Goal: Information Seeking & Learning: Compare options

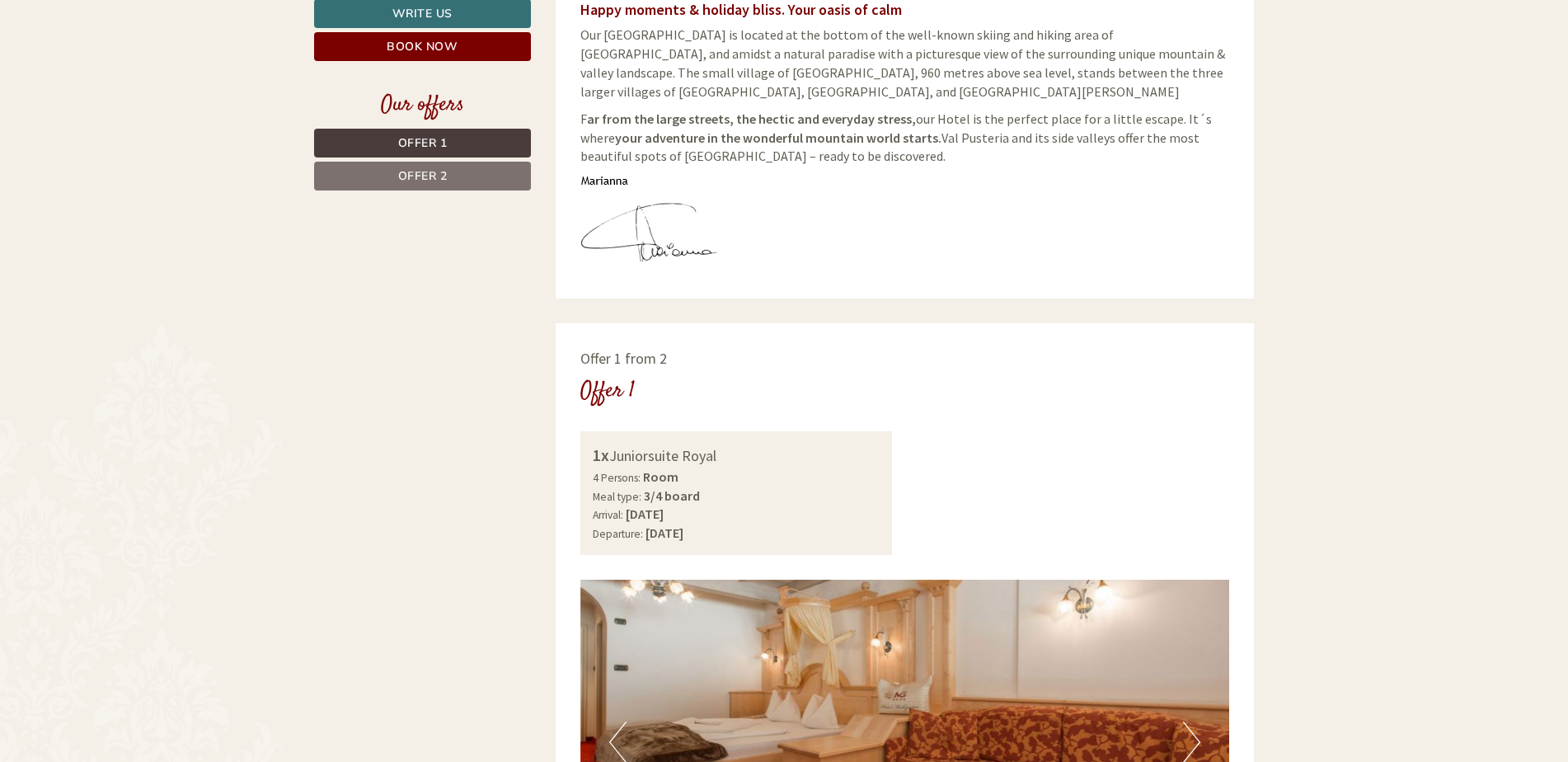
scroll to position [742, 0]
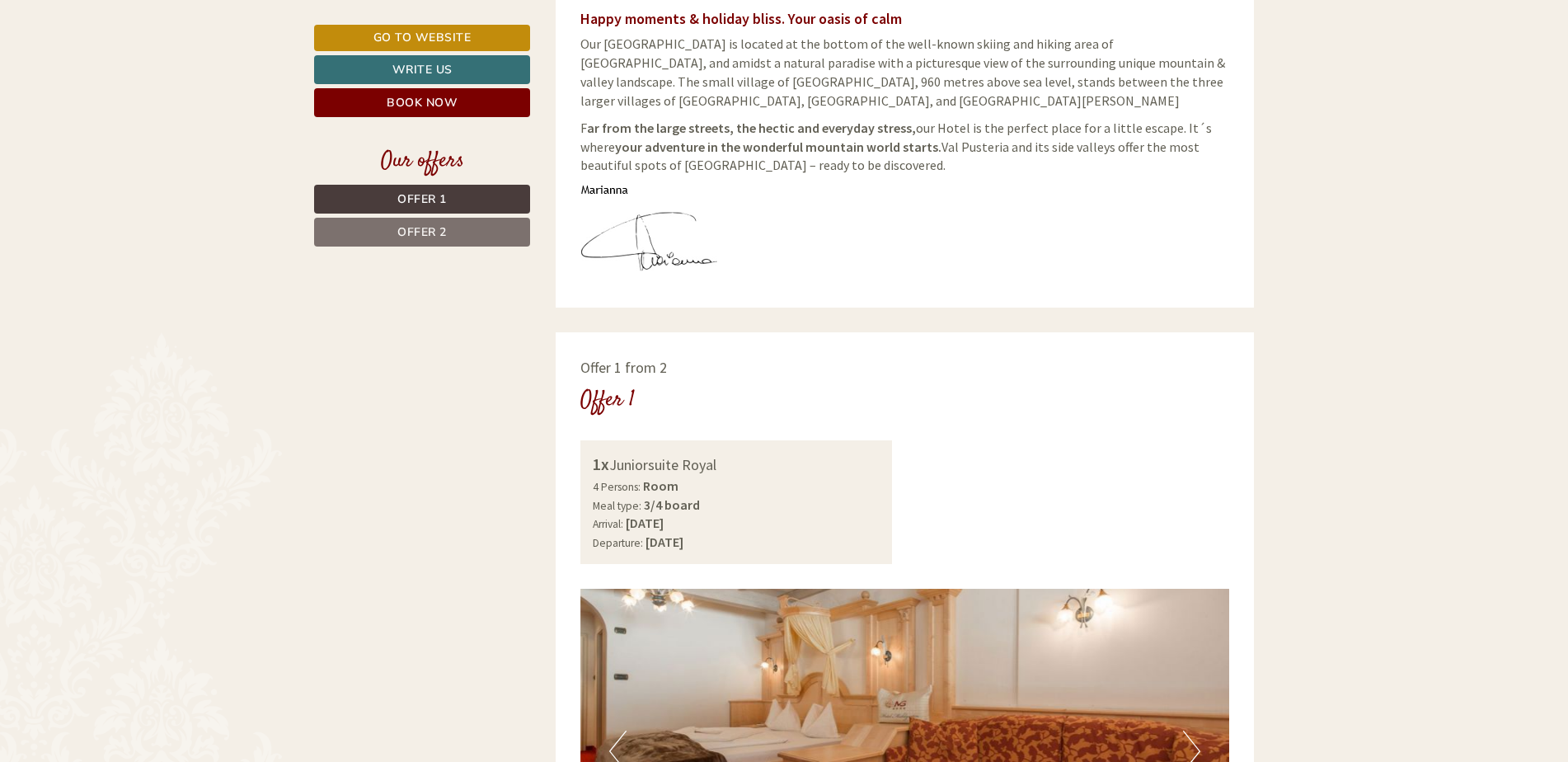
click at [443, 204] on span "Offer 1" at bounding box center [422, 199] width 50 height 16
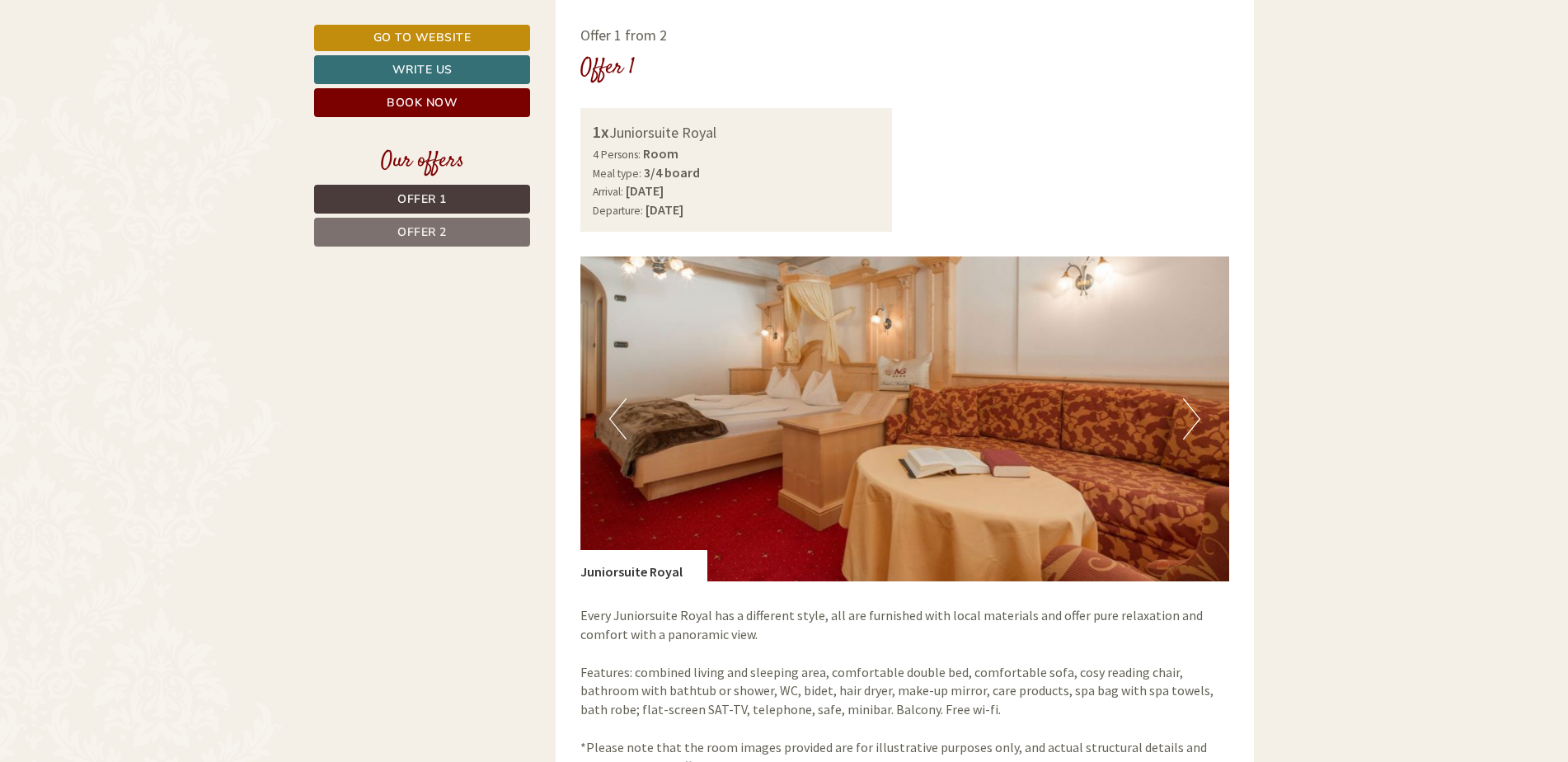
click at [781, 381] on img at bounding box center [905, 419] width 650 height 325
click at [1188, 413] on button "Next" at bounding box center [1191, 419] width 17 height 41
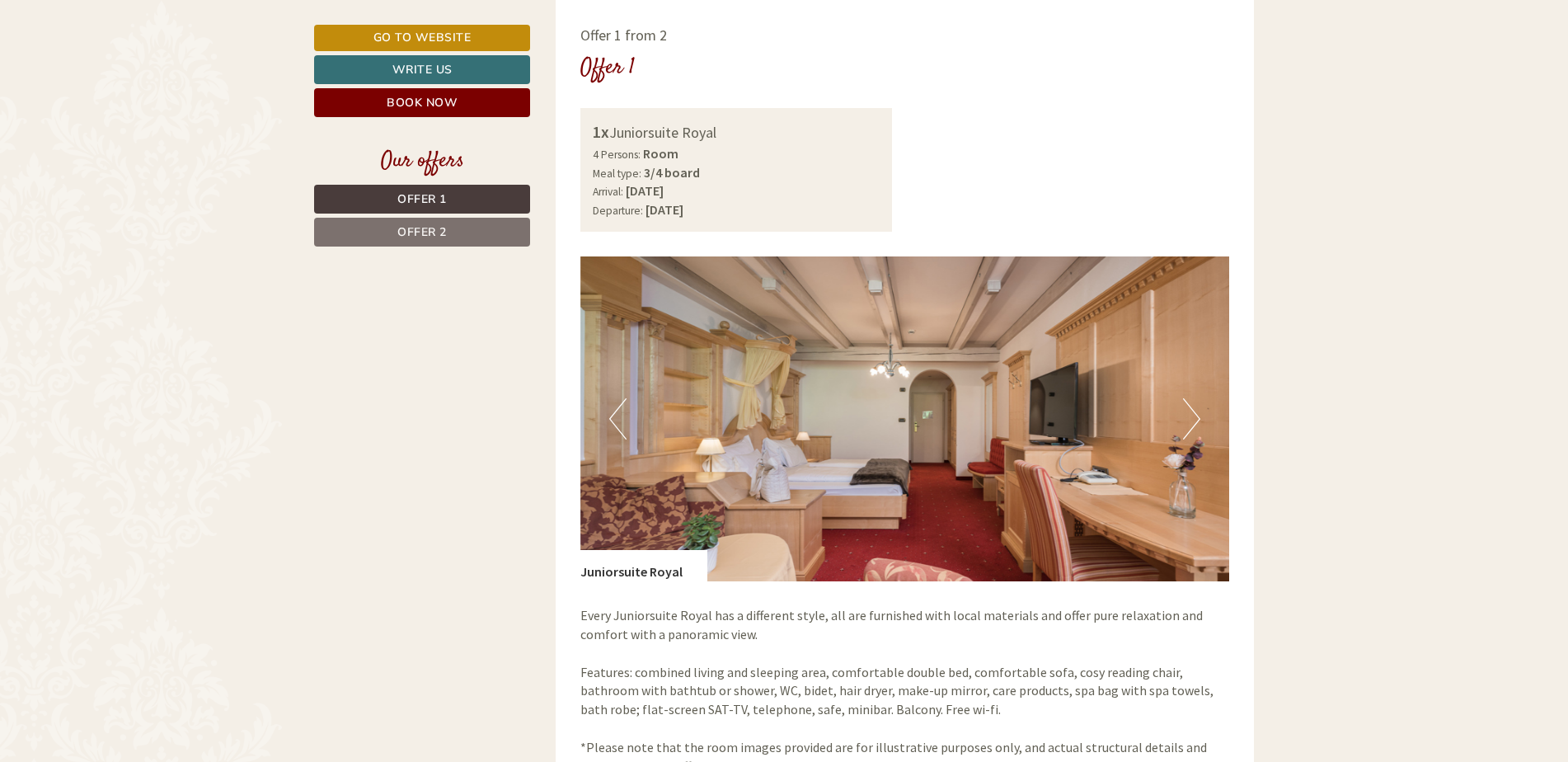
click at [1188, 413] on button "Next" at bounding box center [1191, 419] width 17 height 41
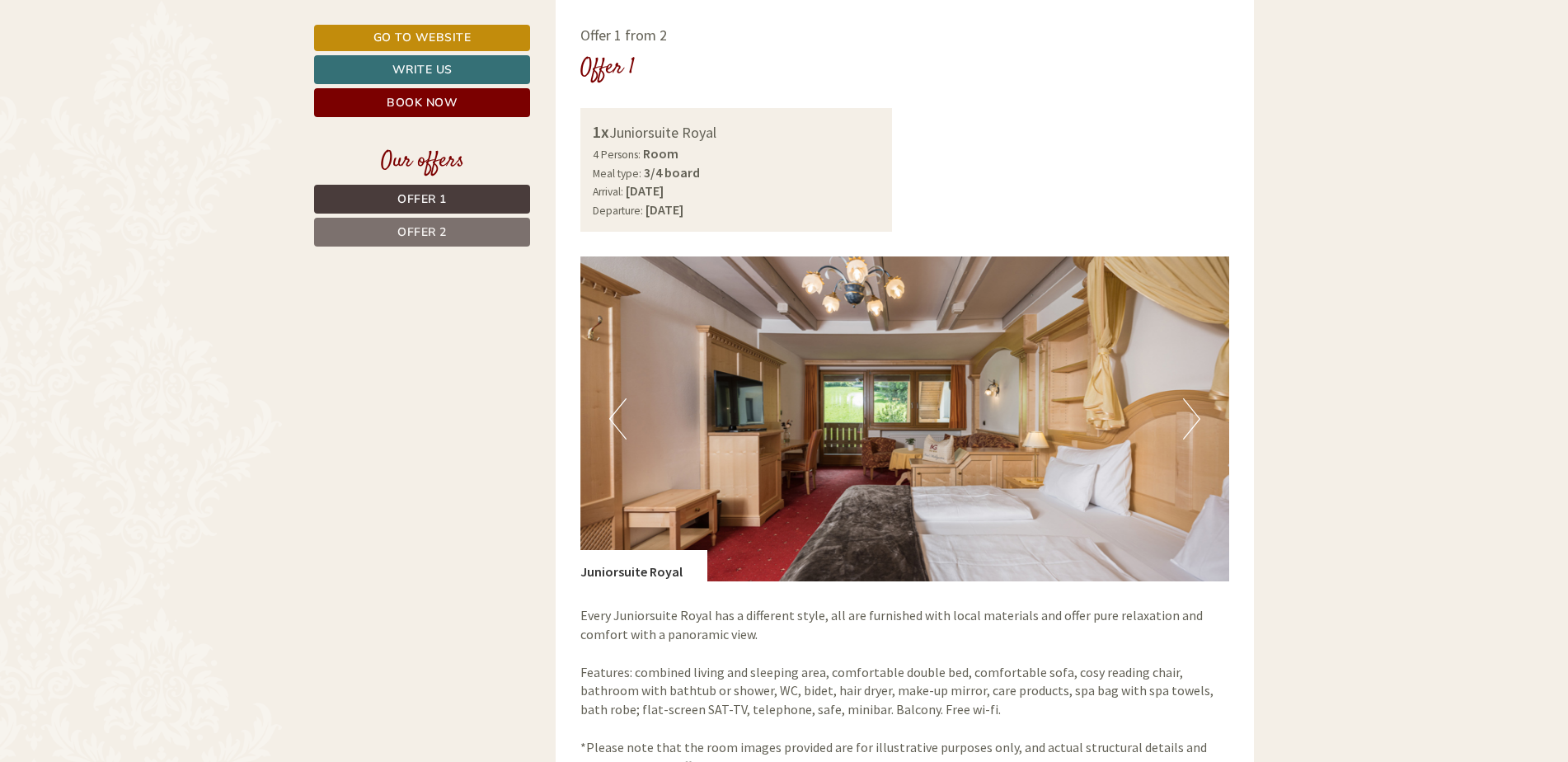
click at [1188, 413] on button "Next" at bounding box center [1191, 419] width 17 height 41
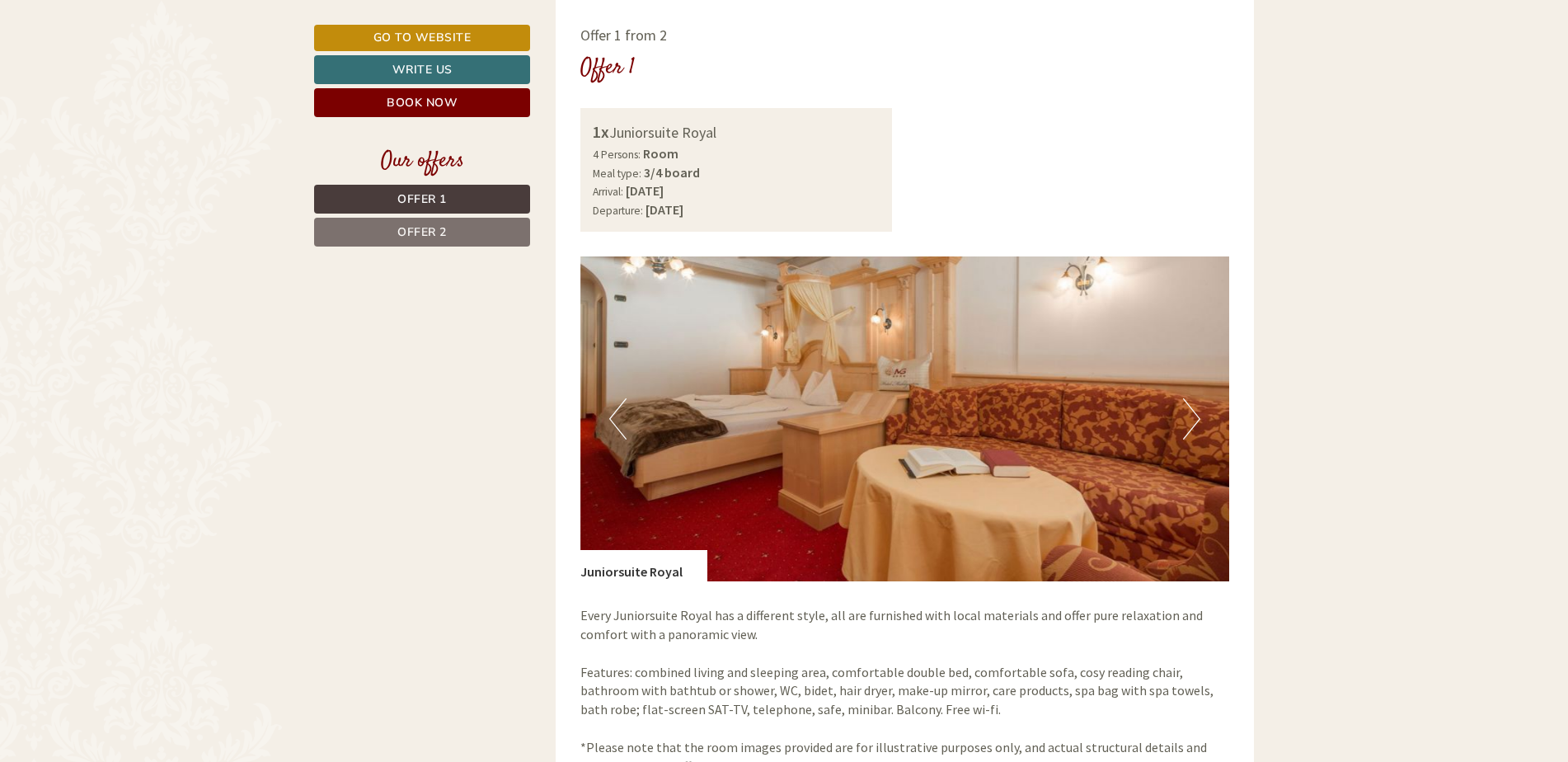
click at [1188, 413] on button "Next" at bounding box center [1191, 419] width 17 height 41
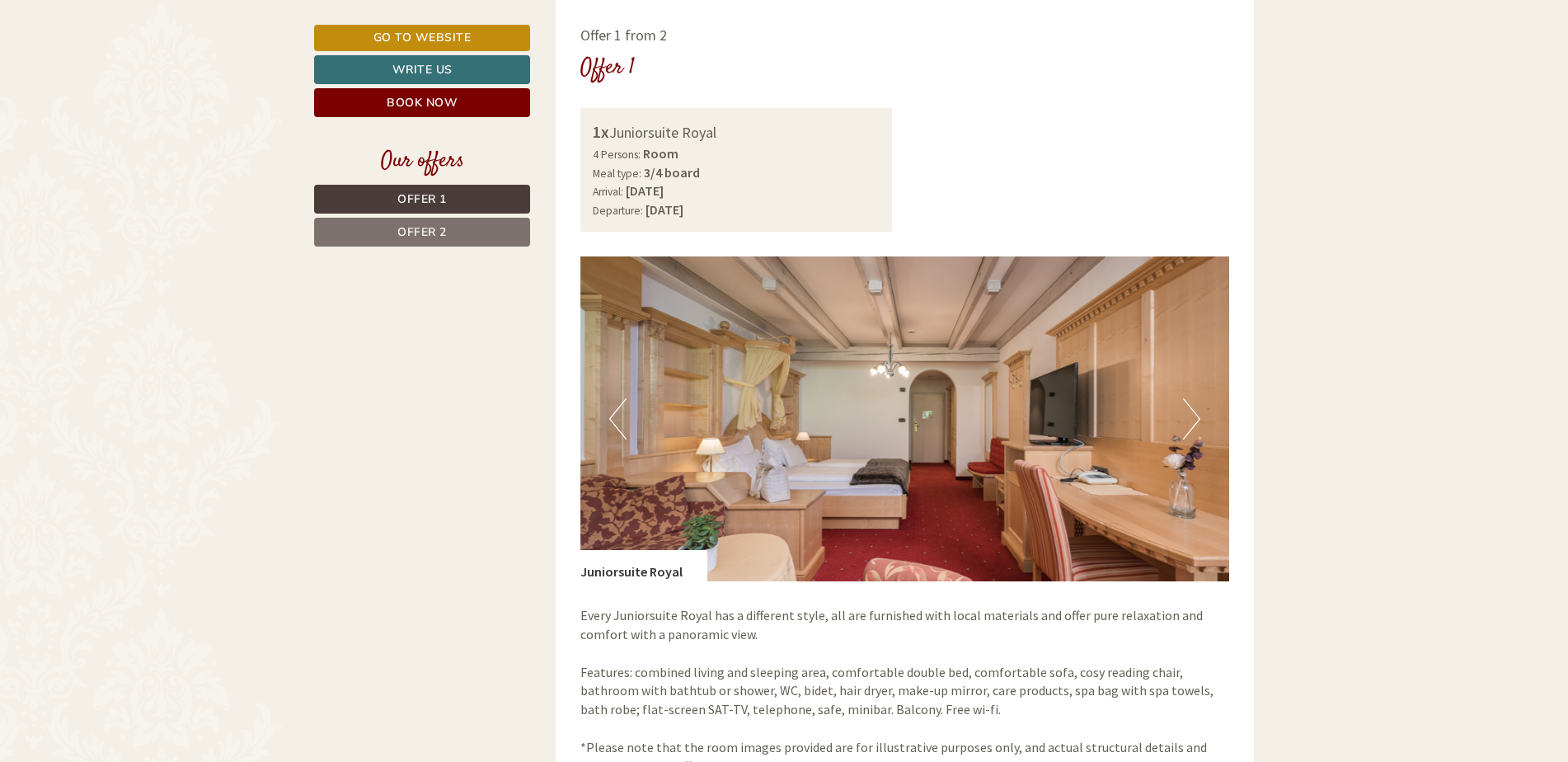
click at [1188, 413] on button "Next" at bounding box center [1191, 419] width 17 height 41
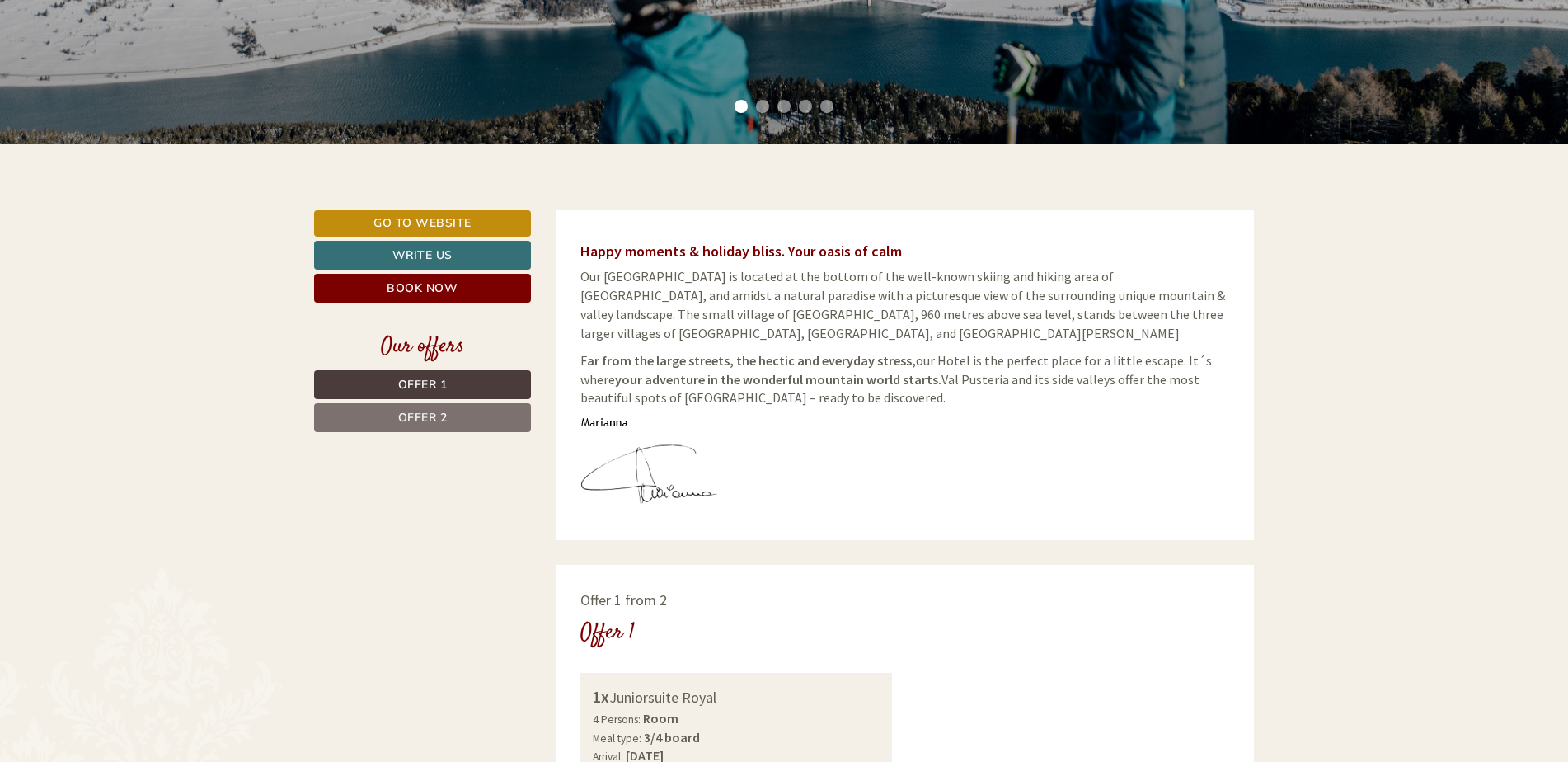
scroll to position [497, 0]
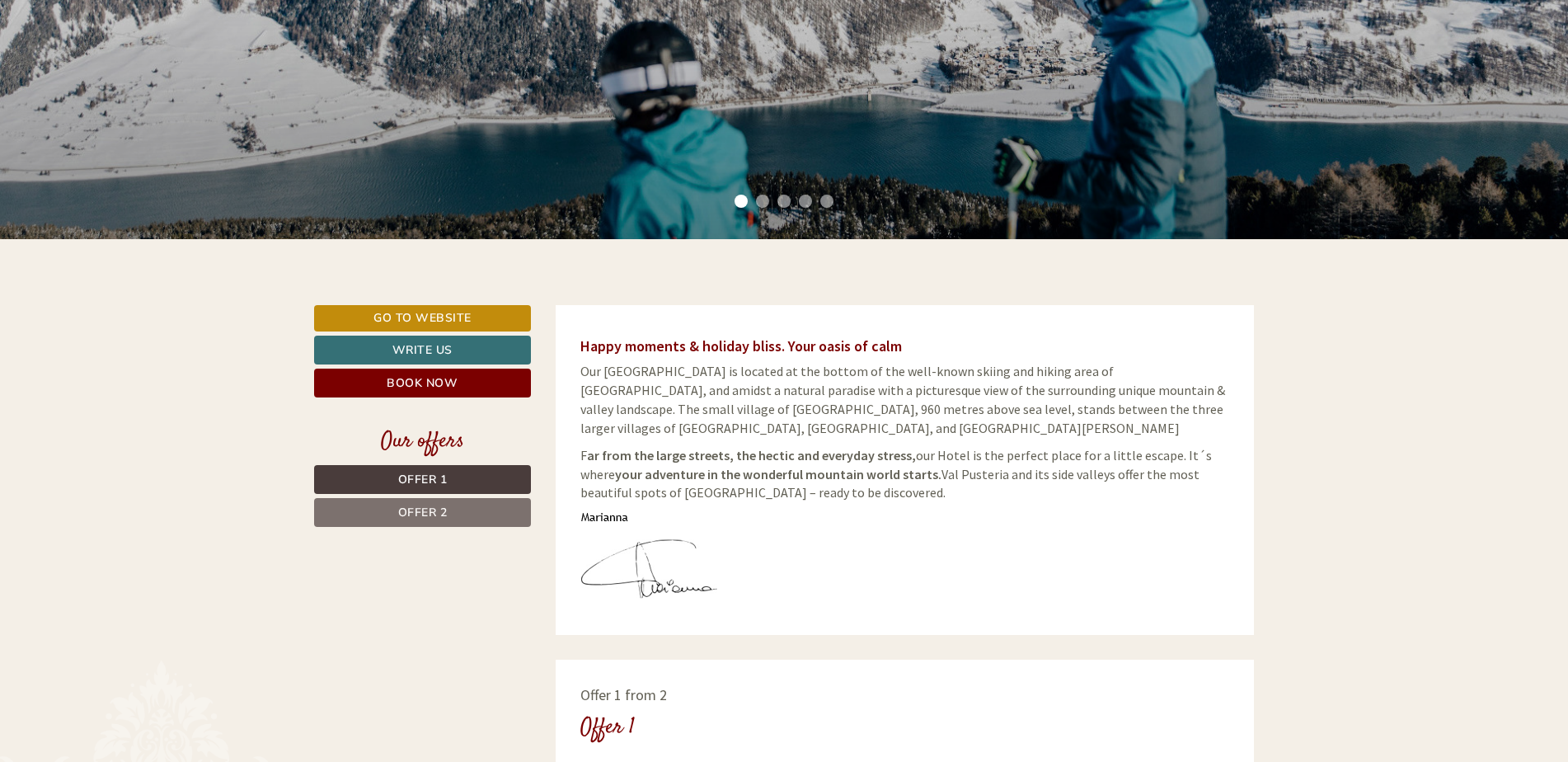
click at [462, 514] on link "Offer 2" at bounding box center [423, 512] width 217 height 29
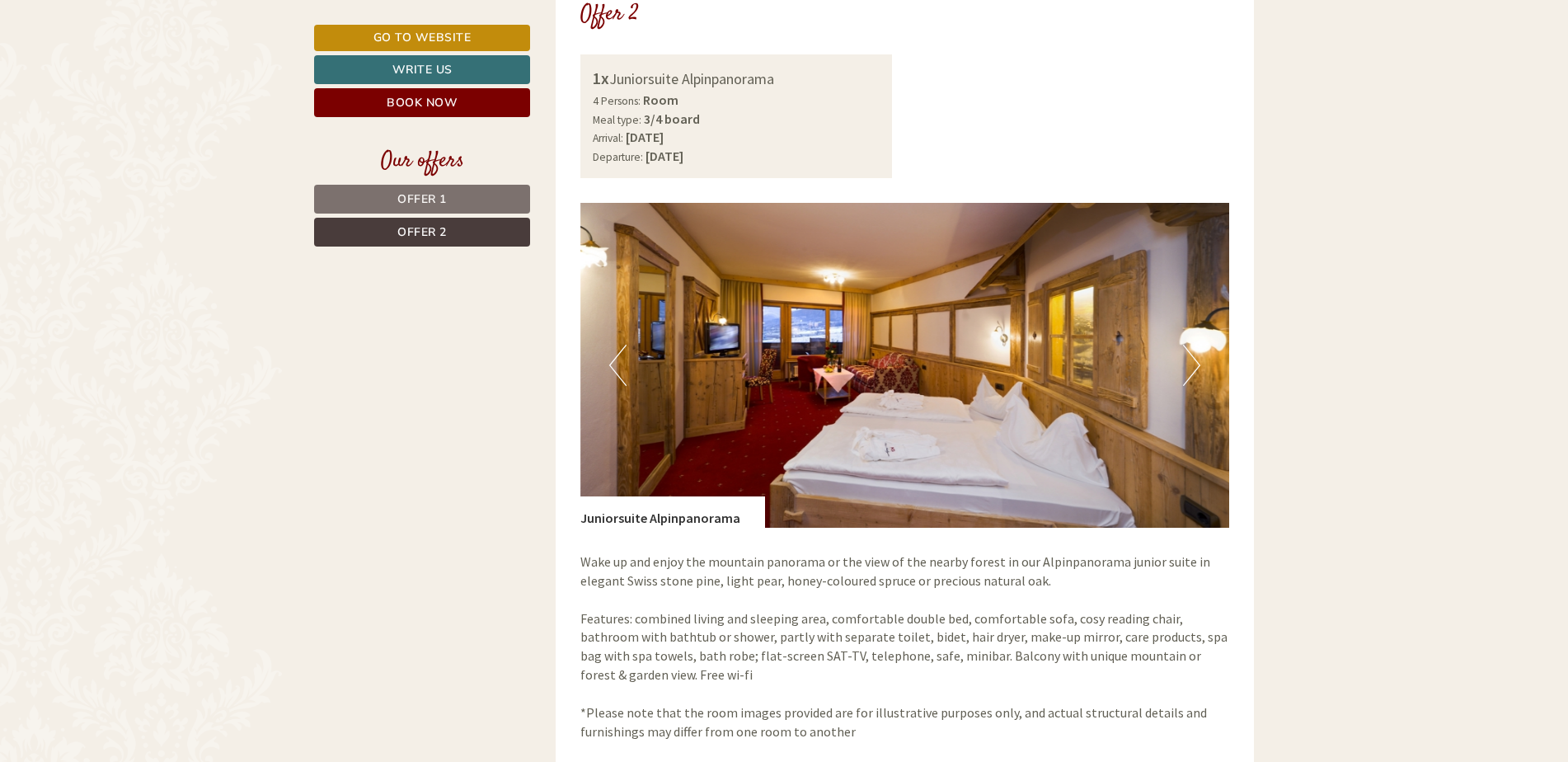
scroll to position [1240, 0]
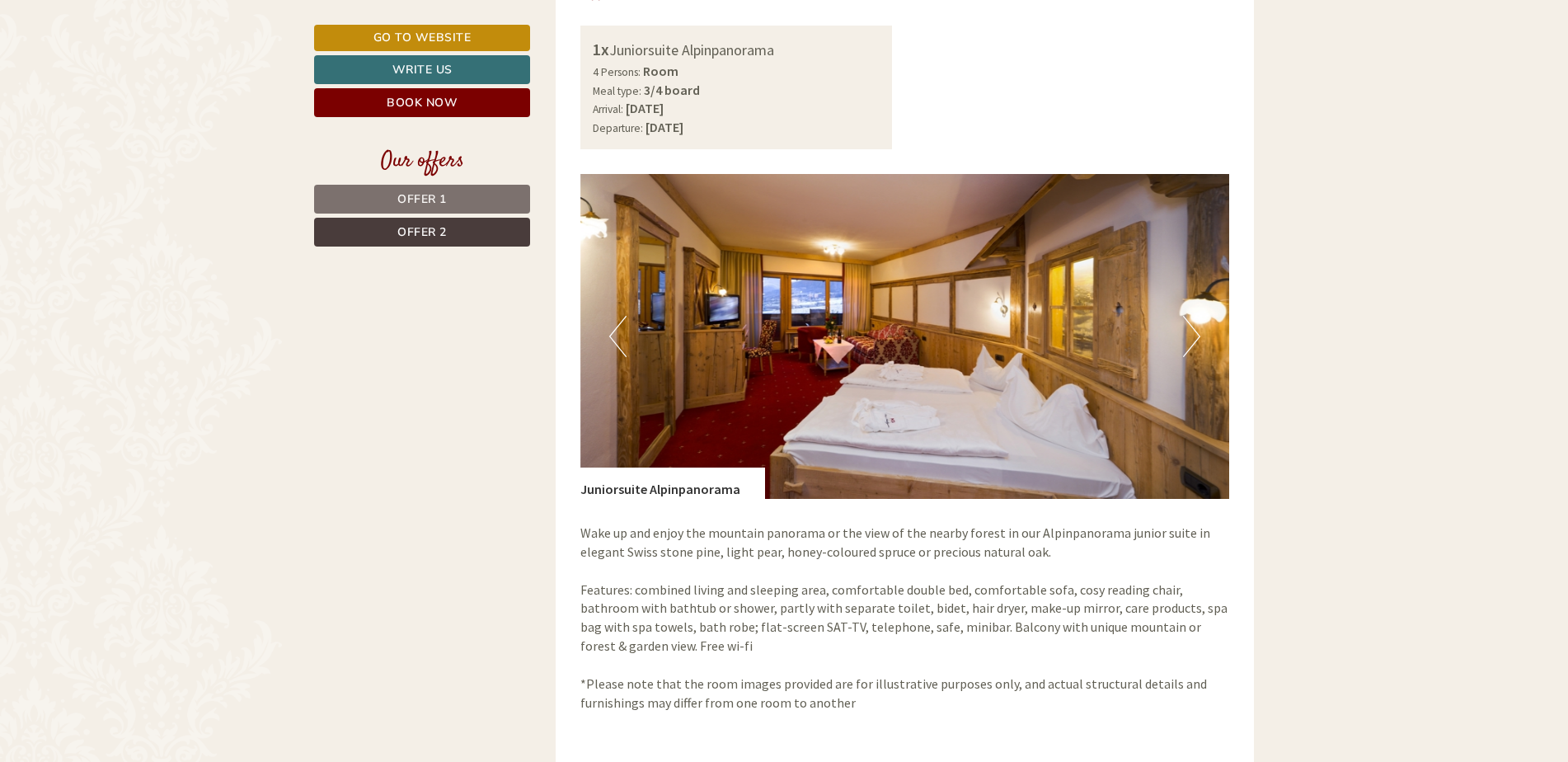
click at [1202, 343] on img at bounding box center [905, 337] width 650 height 325
click at [1193, 335] on button "Next" at bounding box center [1191, 337] width 17 height 41
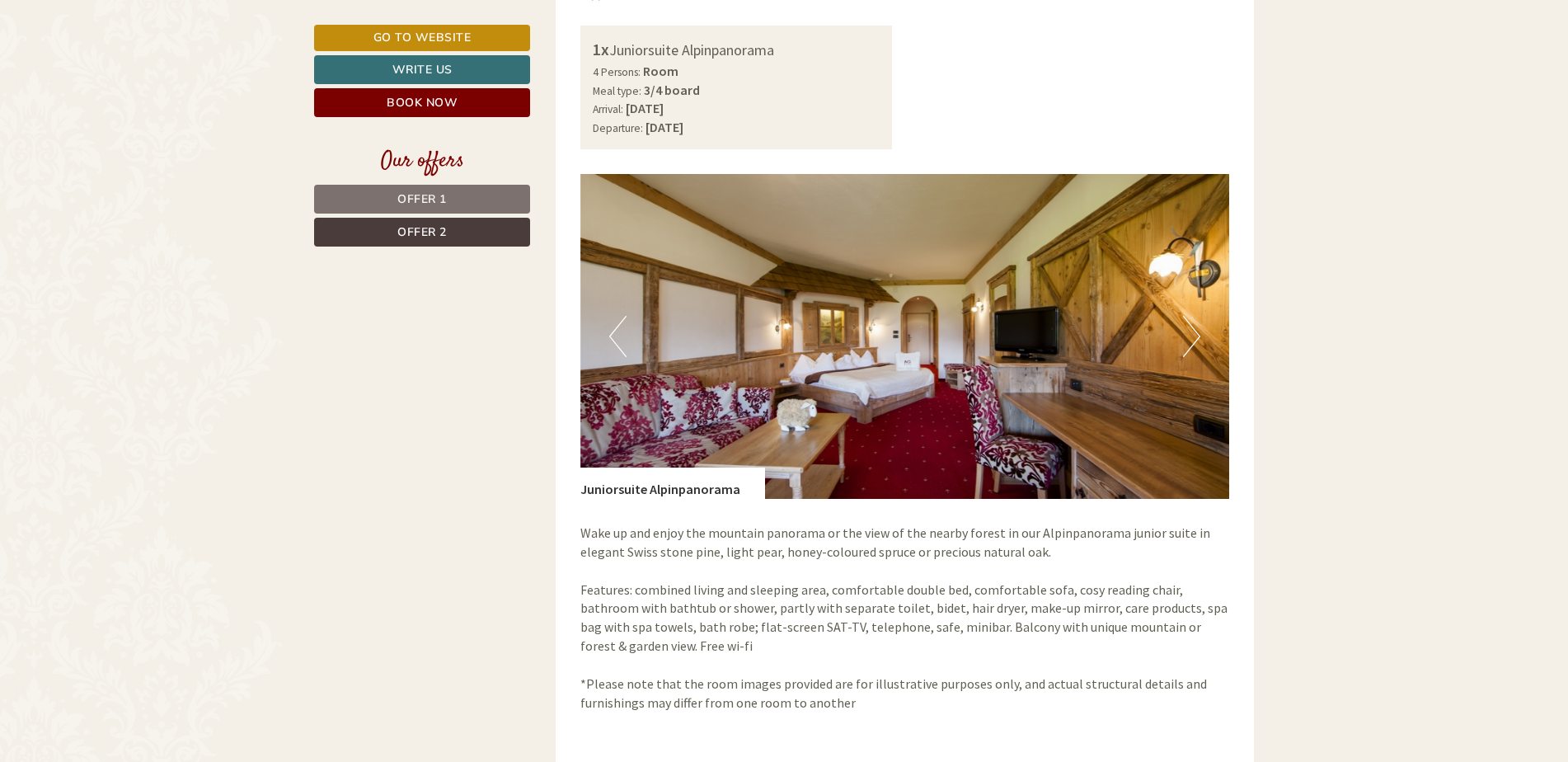
click at [1193, 335] on button "Next" at bounding box center [1191, 337] width 17 height 41
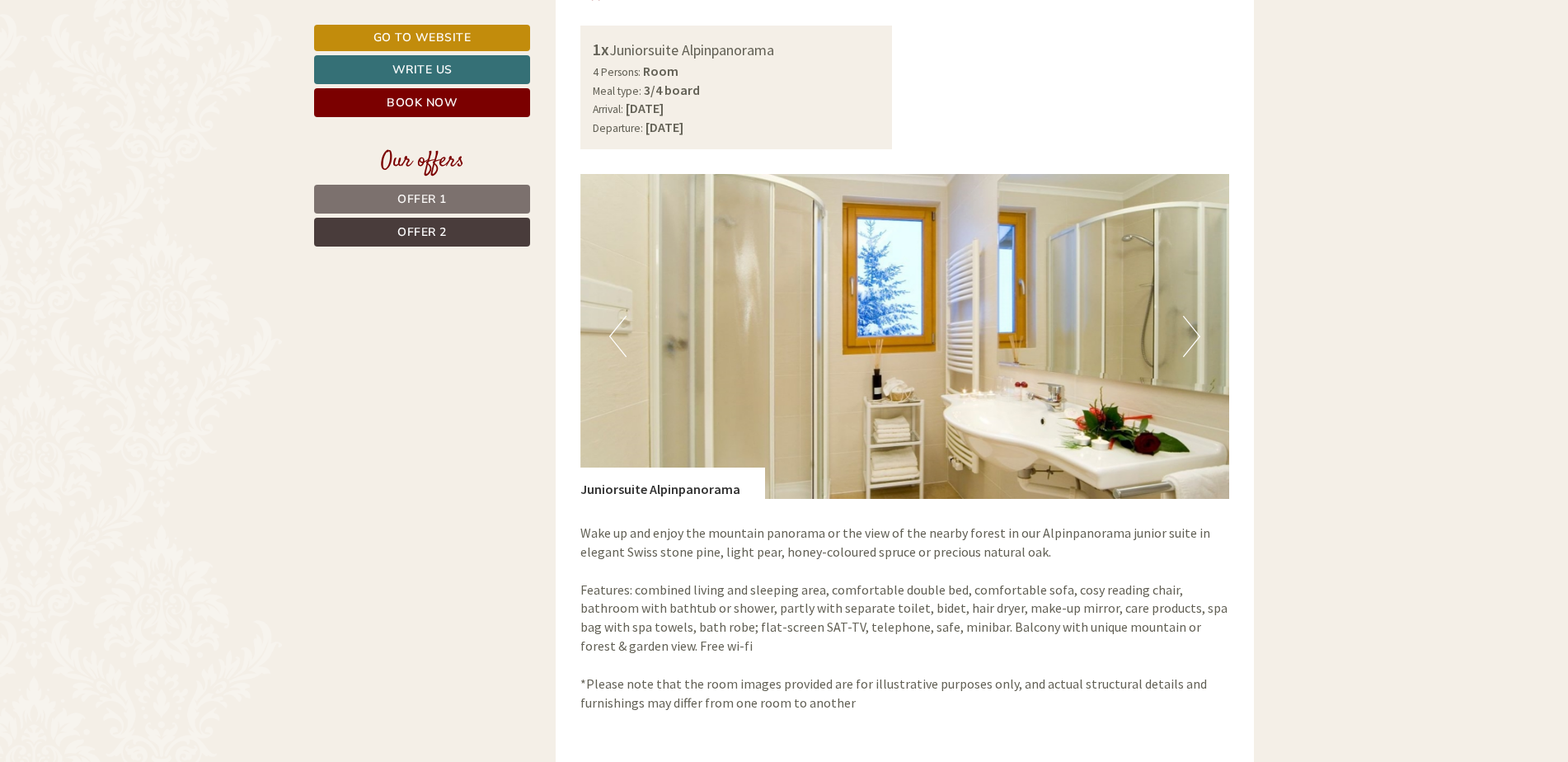
click at [1193, 335] on button "Next" at bounding box center [1191, 337] width 17 height 41
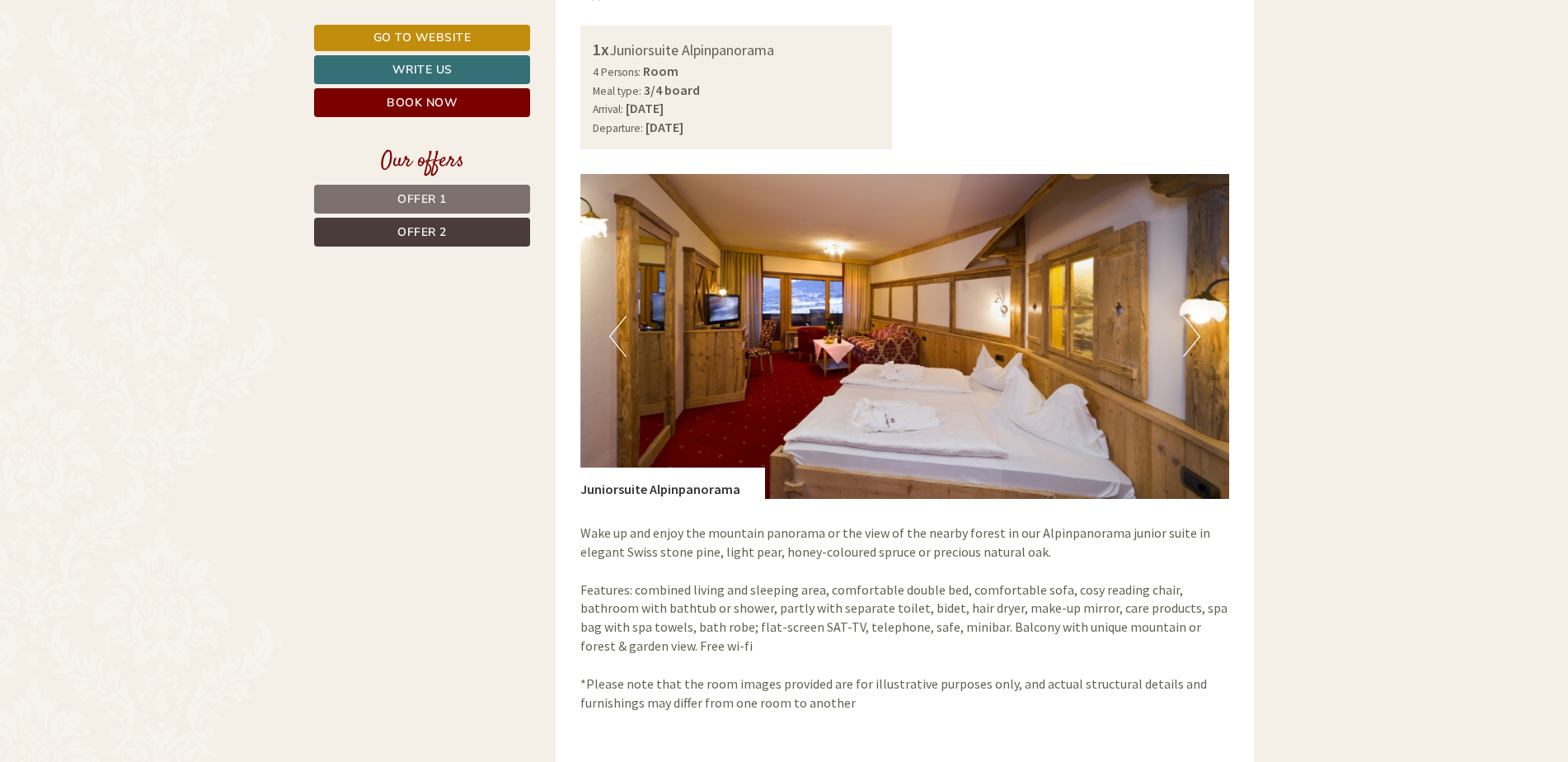
click at [1193, 335] on button "Next" at bounding box center [1191, 337] width 17 height 41
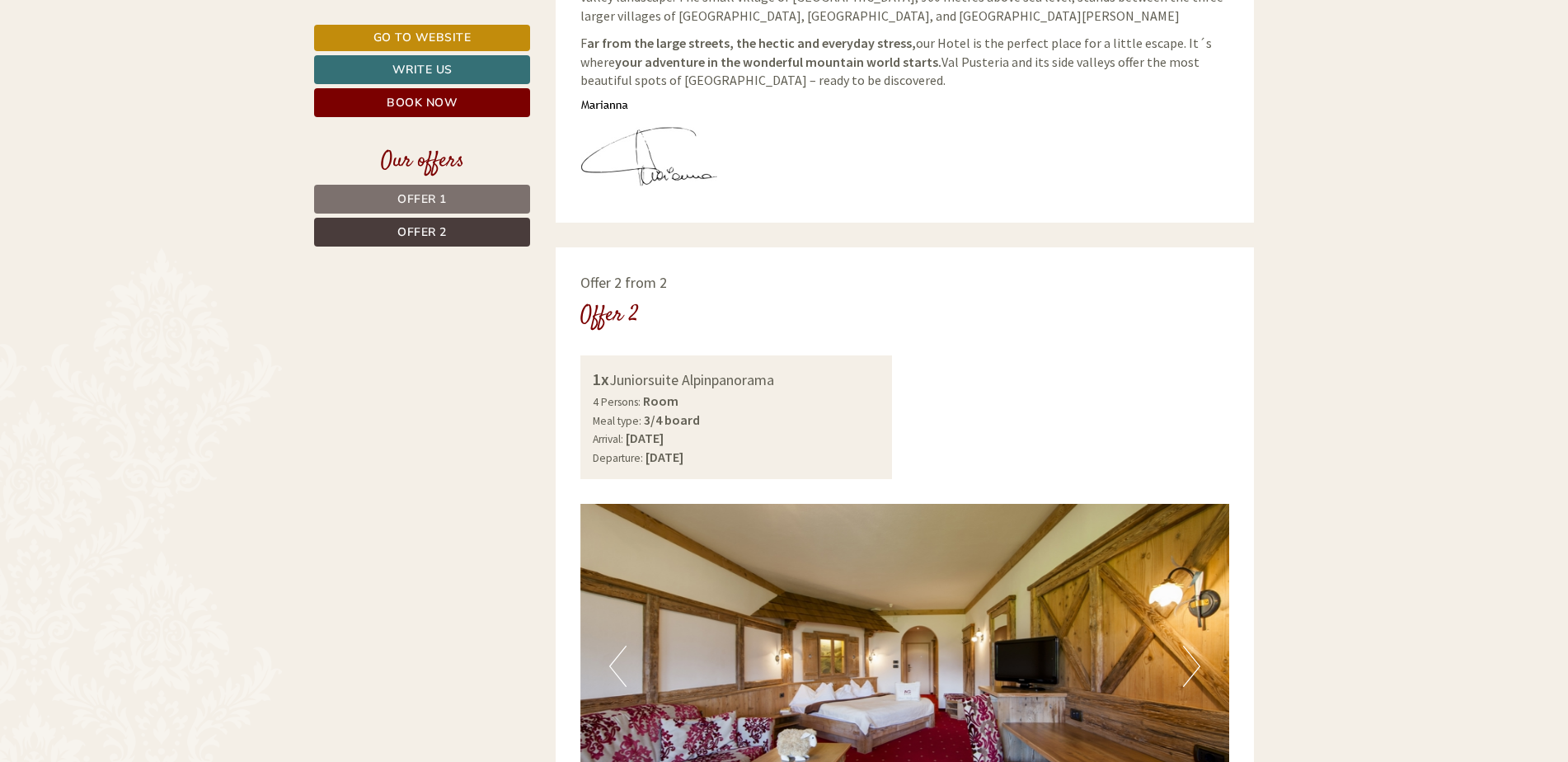
scroll to position [497, 0]
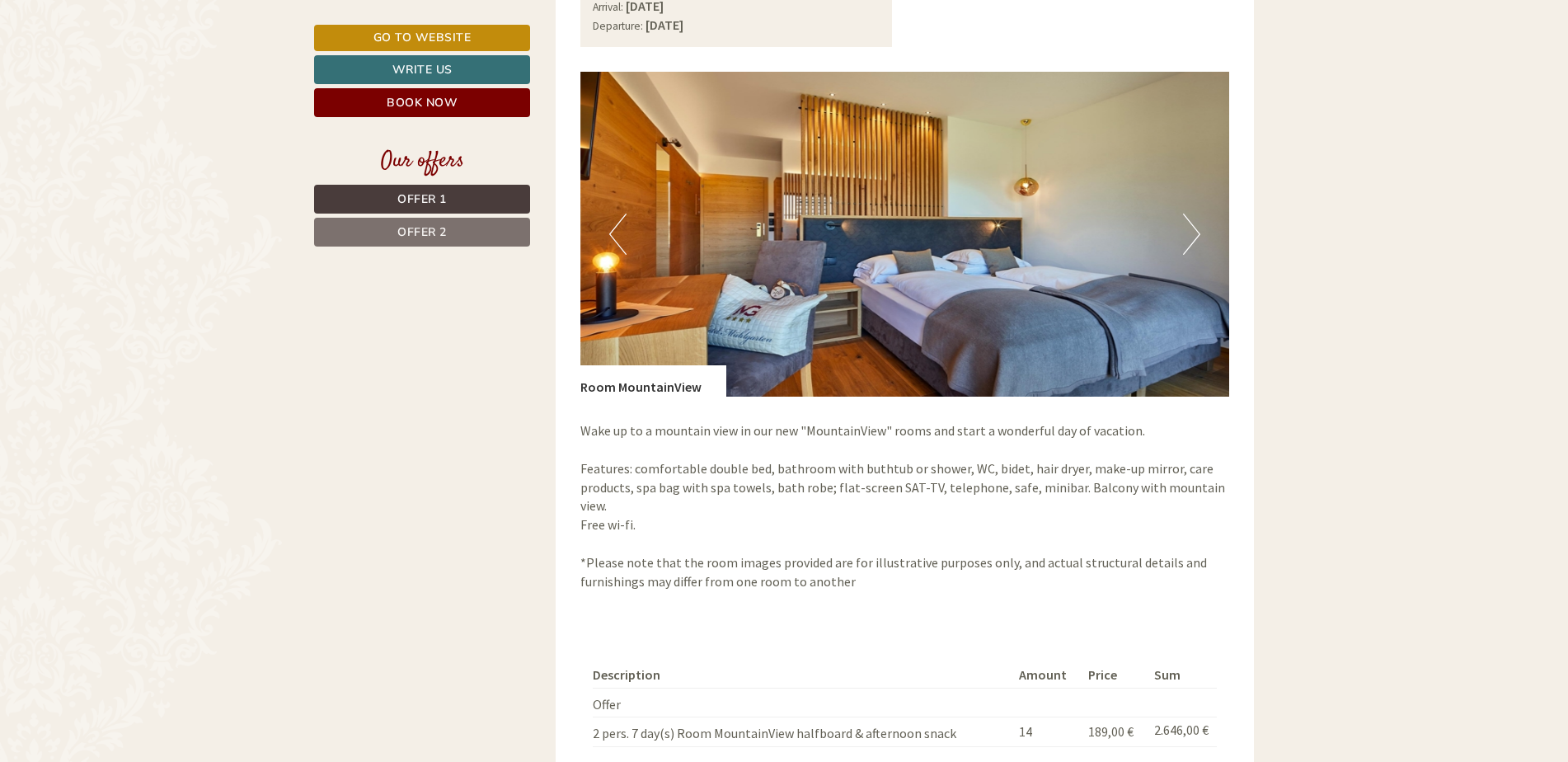
scroll to position [1320, 0]
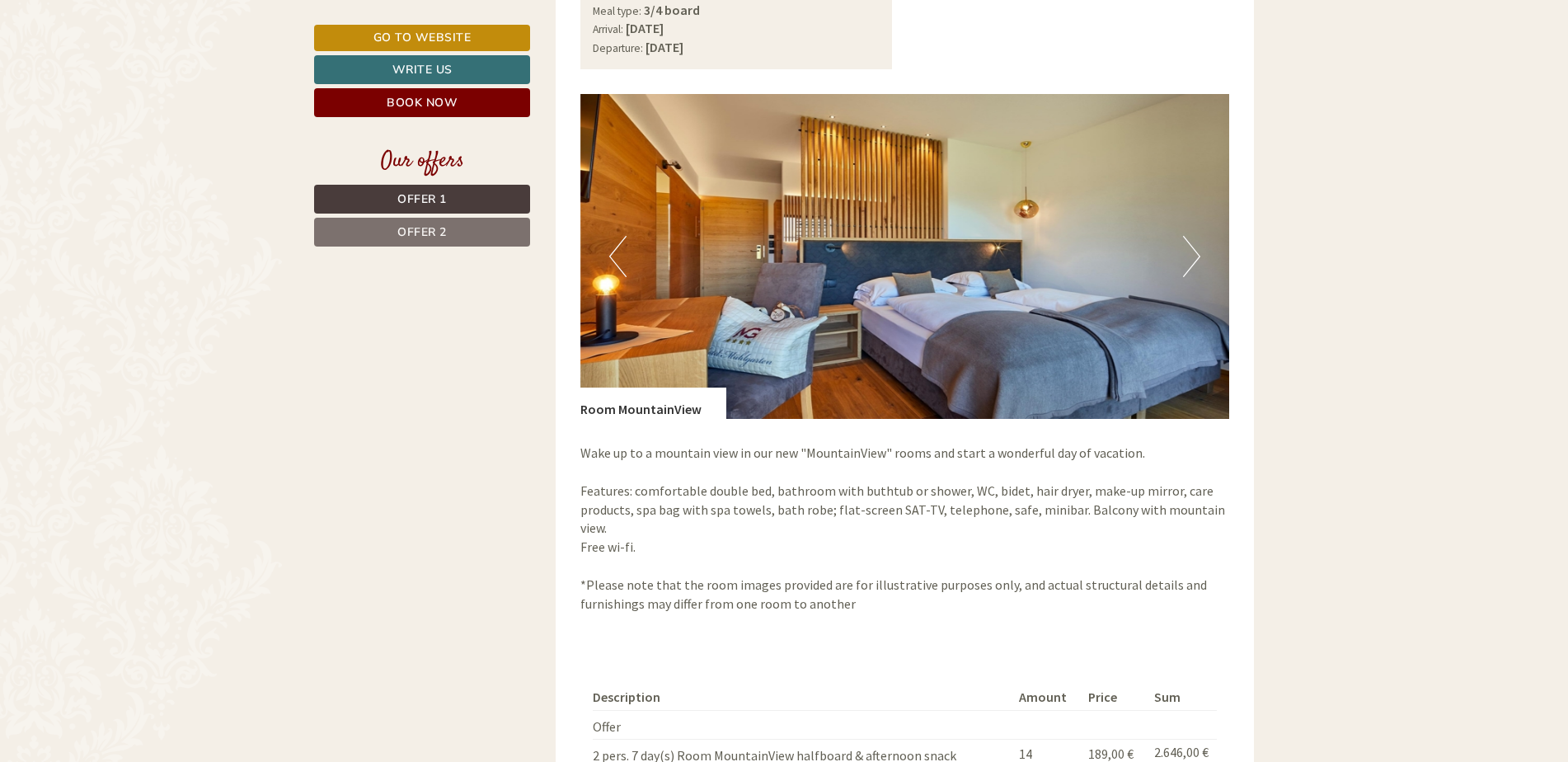
click at [1185, 263] on button "Next" at bounding box center [1191, 257] width 17 height 41
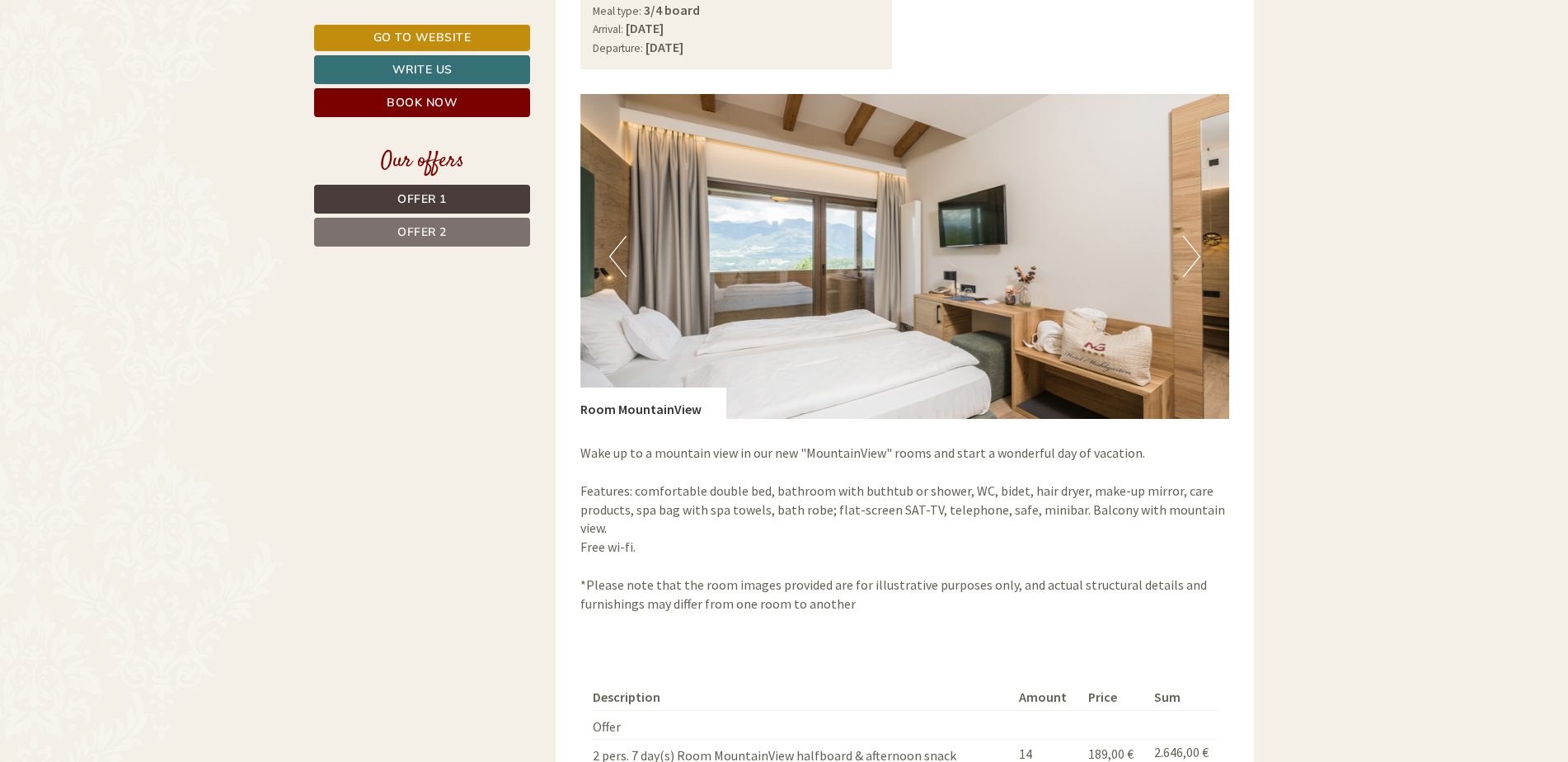
click at [1185, 263] on button "Next" at bounding box center [1191, 257] width 17 height 41
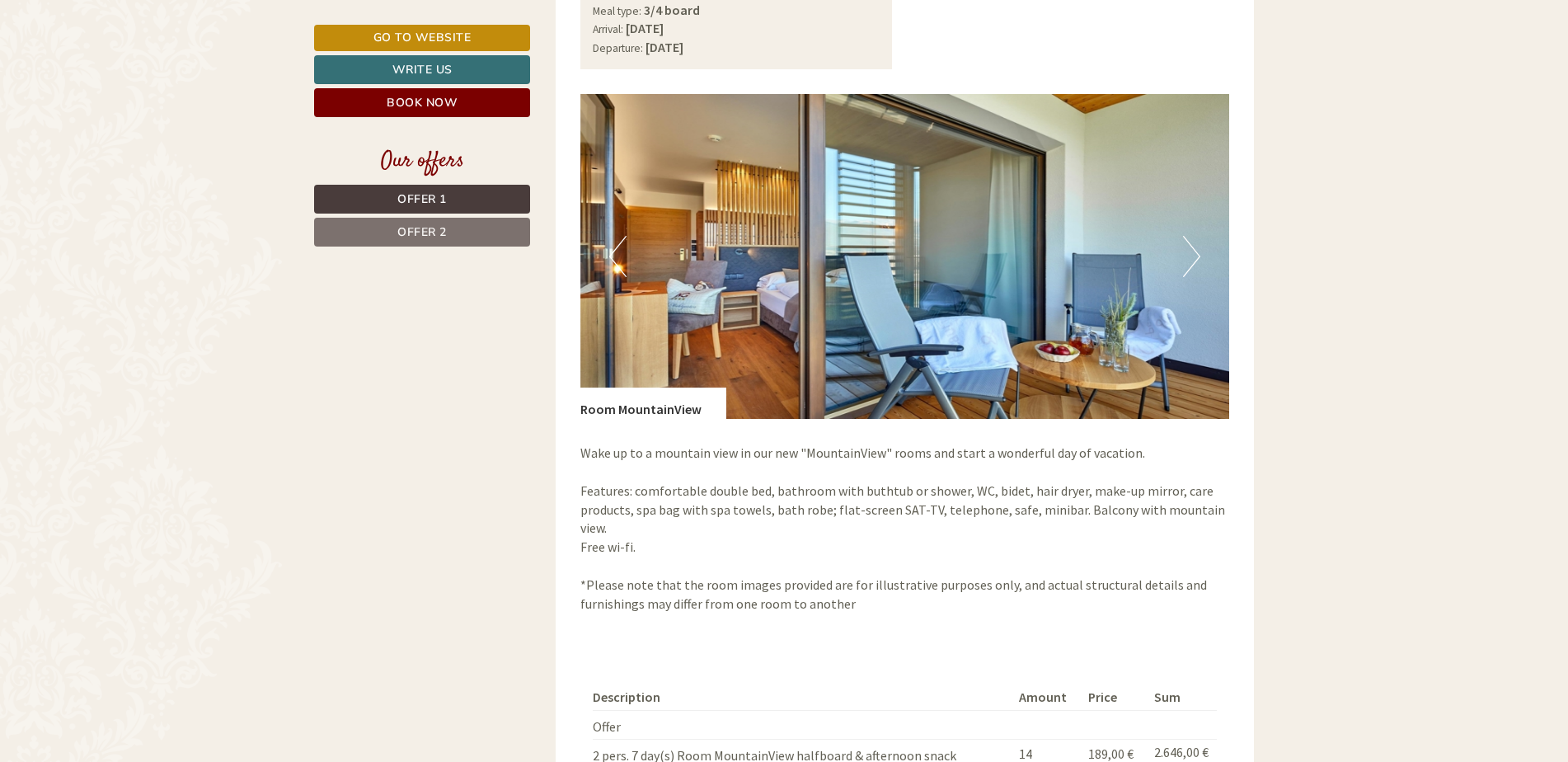
click at [1185, 263] on button "Next" at bounding box center [1191, 257] width 17 height 41
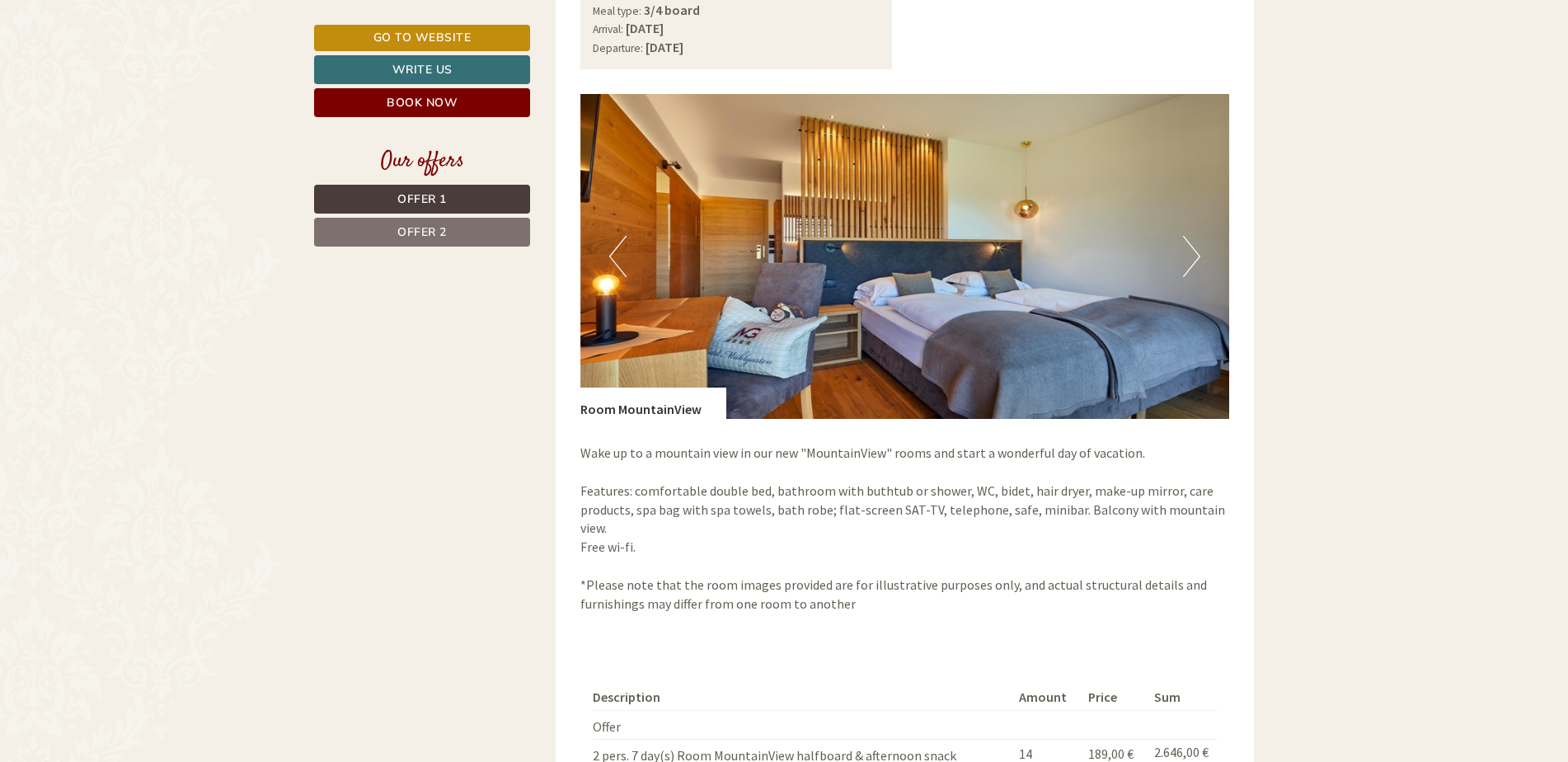
click at [1185, 263] on button "Next" at bounding box center [1191, 257] width 17 height 41
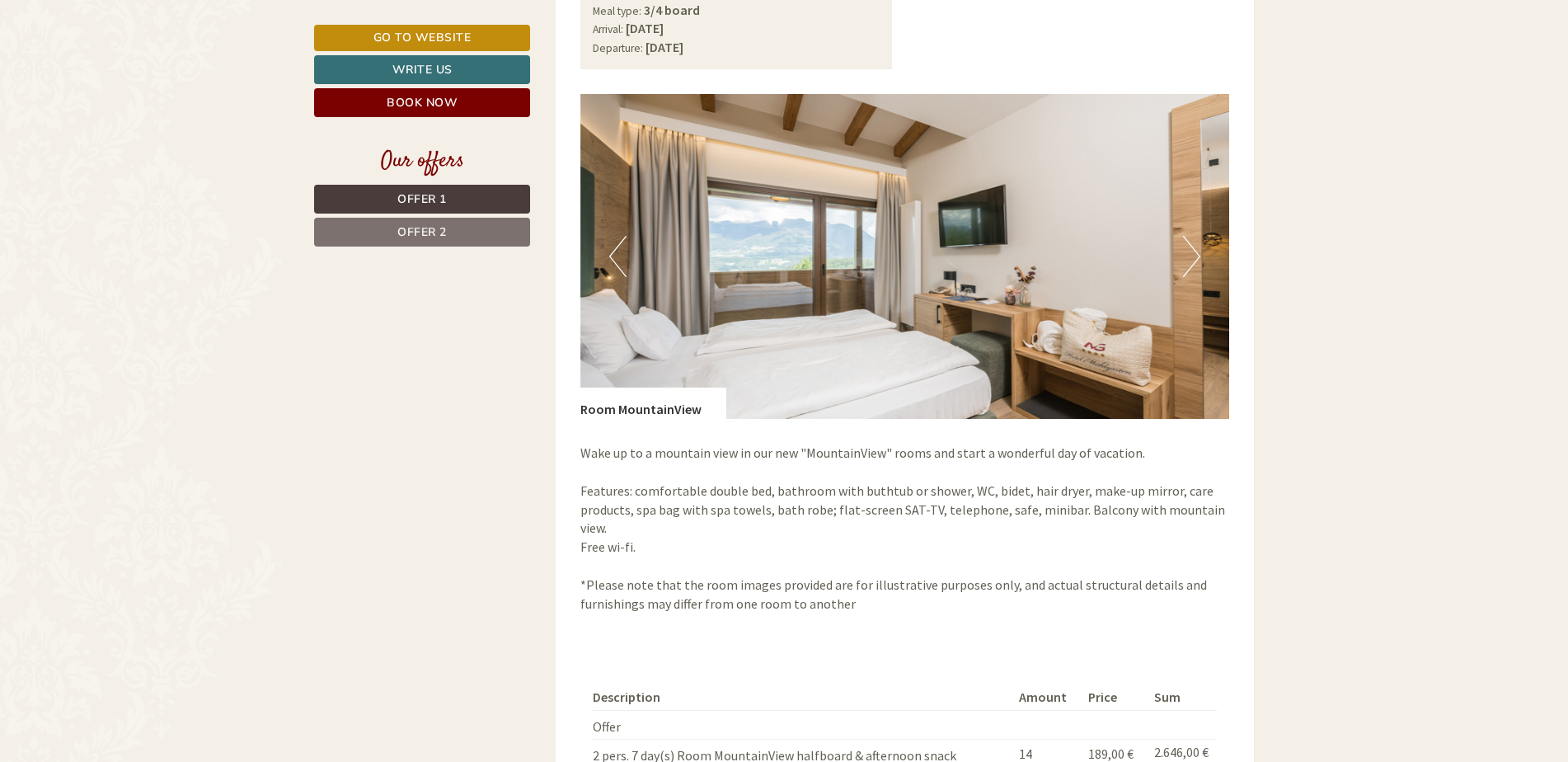
click at [1185, 263] on button "Next" at bounding box center [1191, 257] width 17 height 41
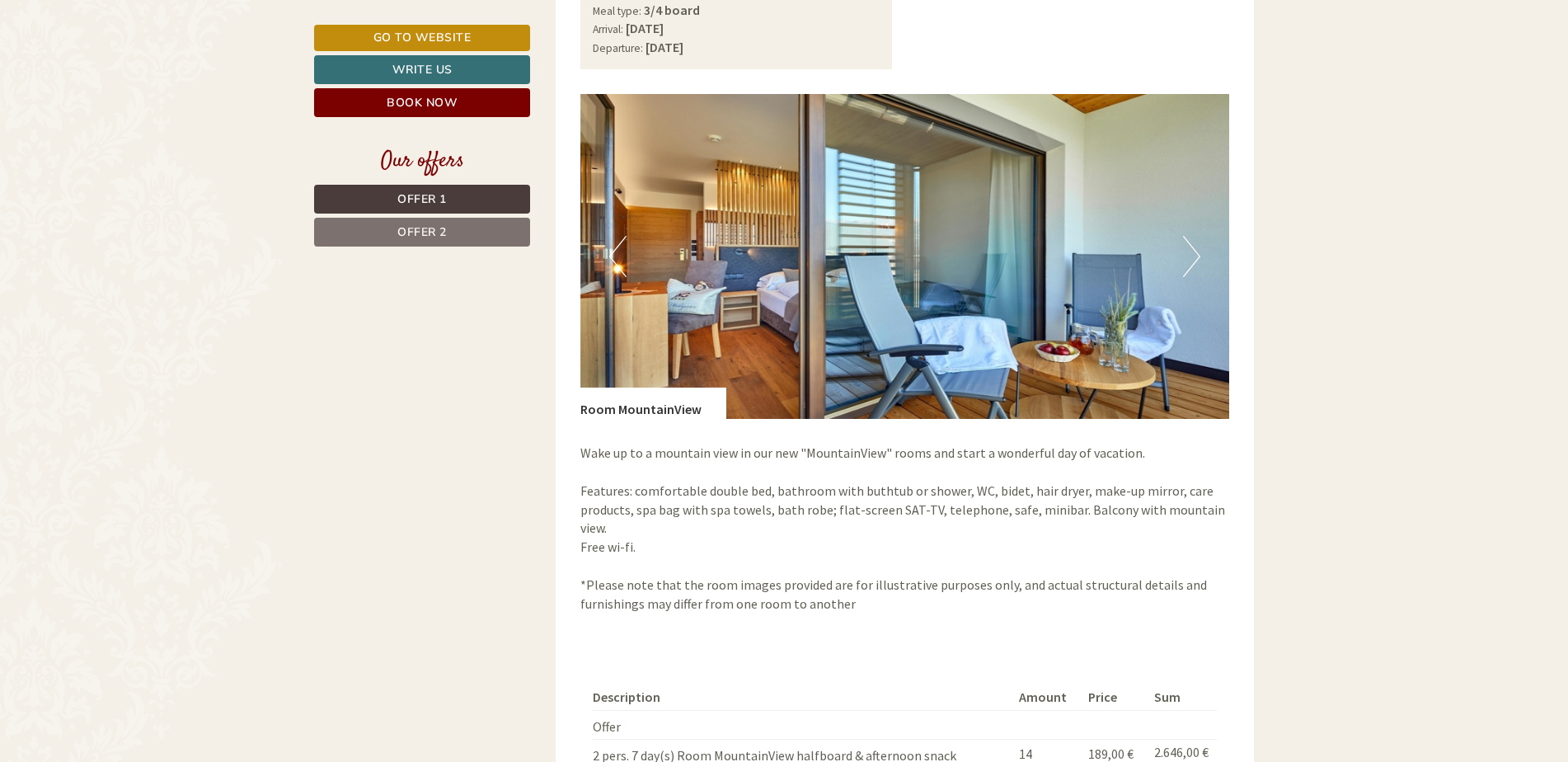
click at [1185, 263] on button "Next" at bounding box center [1191, 257] width 17 height 41
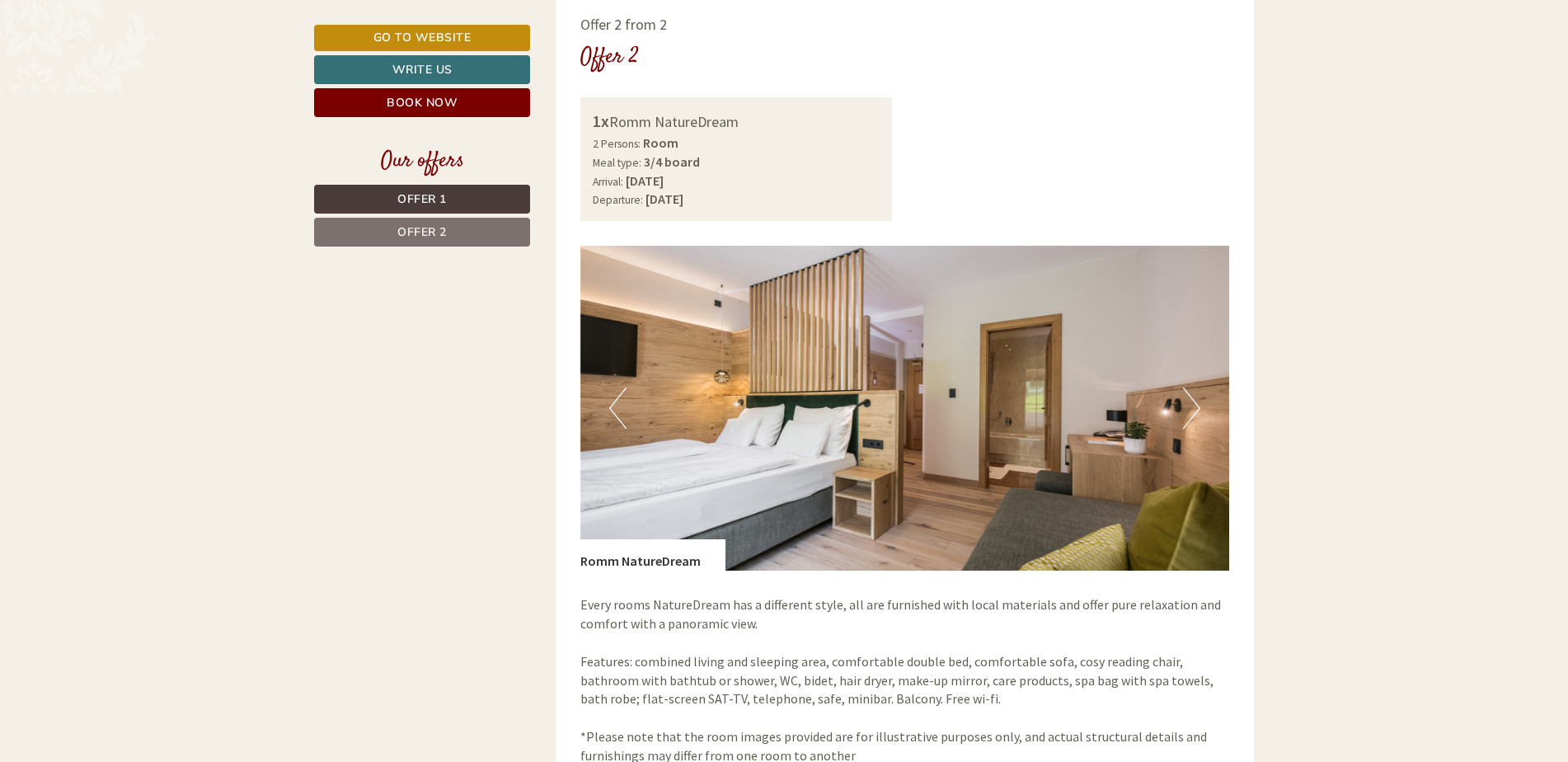
scroll to position [2309, 0]
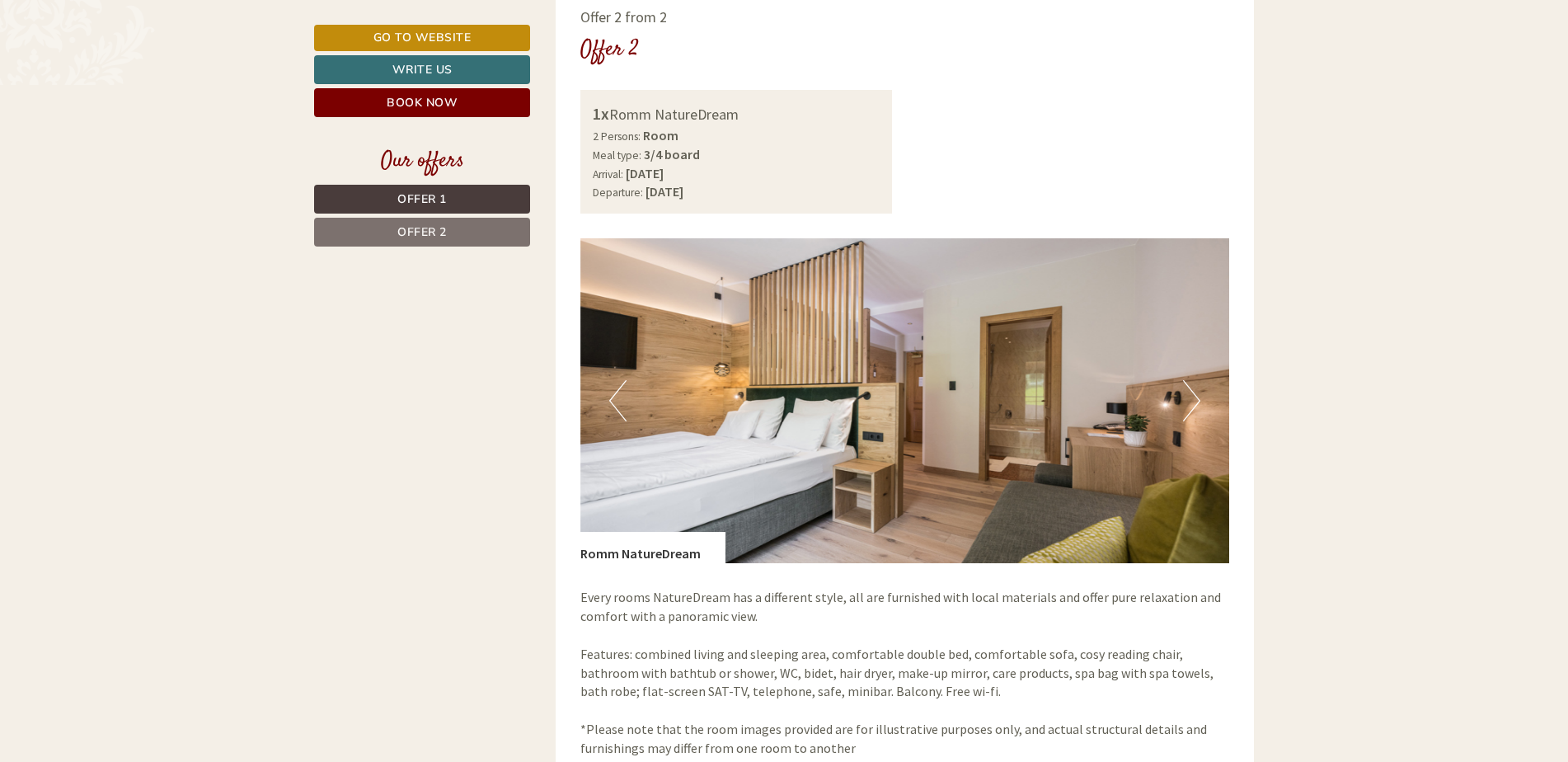
click at [1185, 405] on button "Next" at bounding box center [1191, 401] width 17 height 41
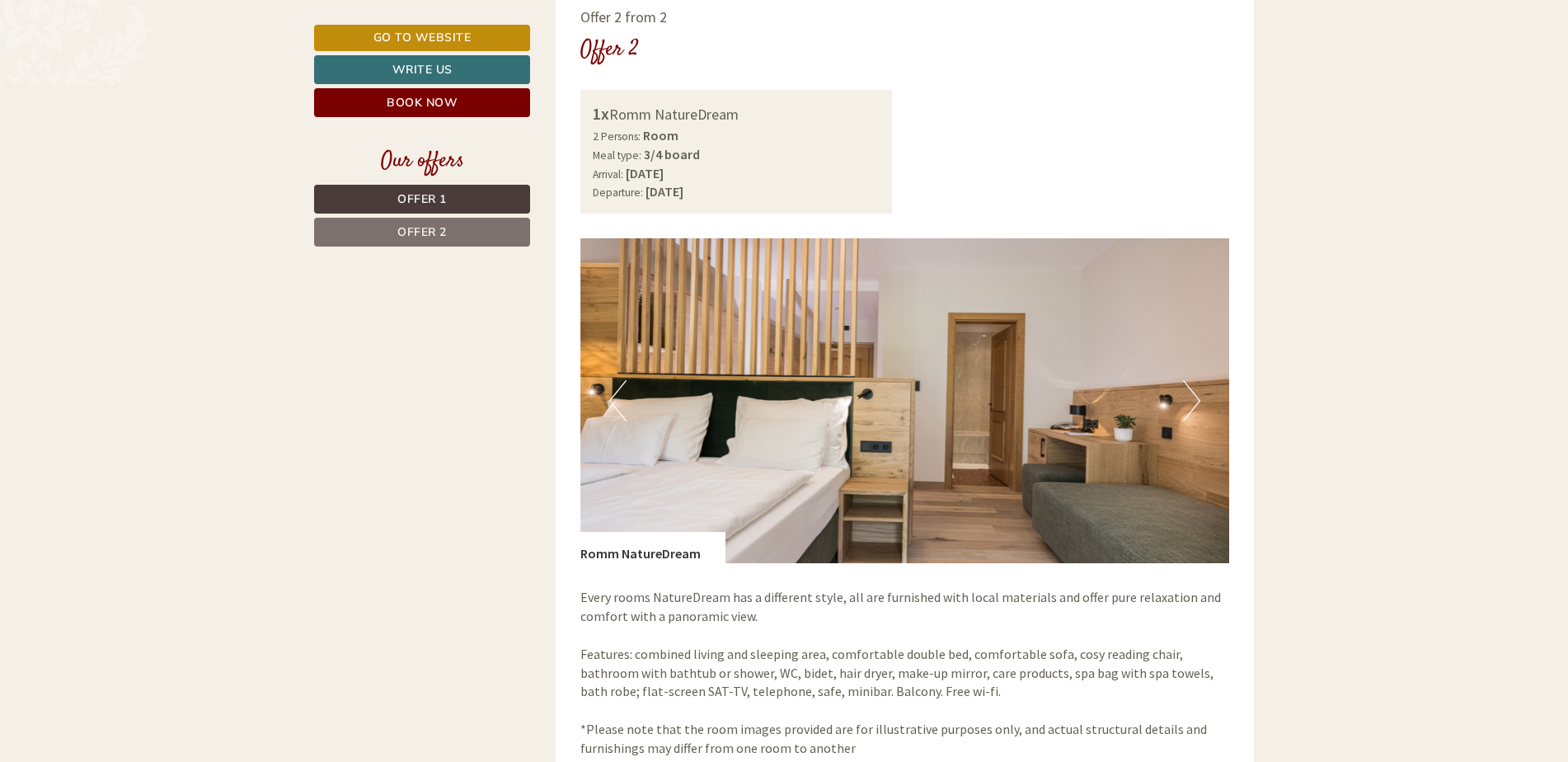
click at [1185, 405] on button "Next" at bounding box center [1191, 401] width 17 height 41
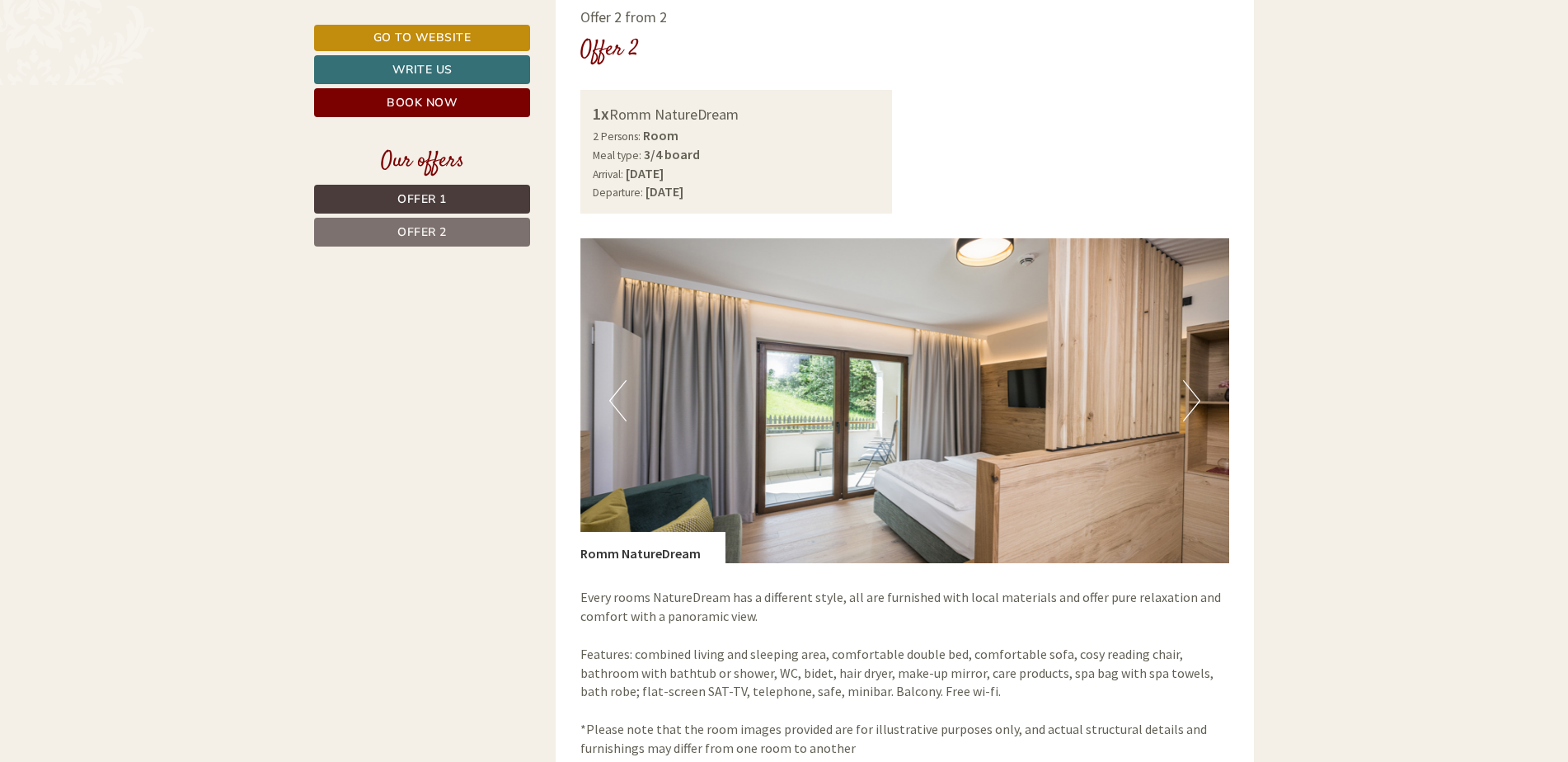
click at [1185, 405] on button "Next" at bounding box center [1191, 401] width 17 height 41
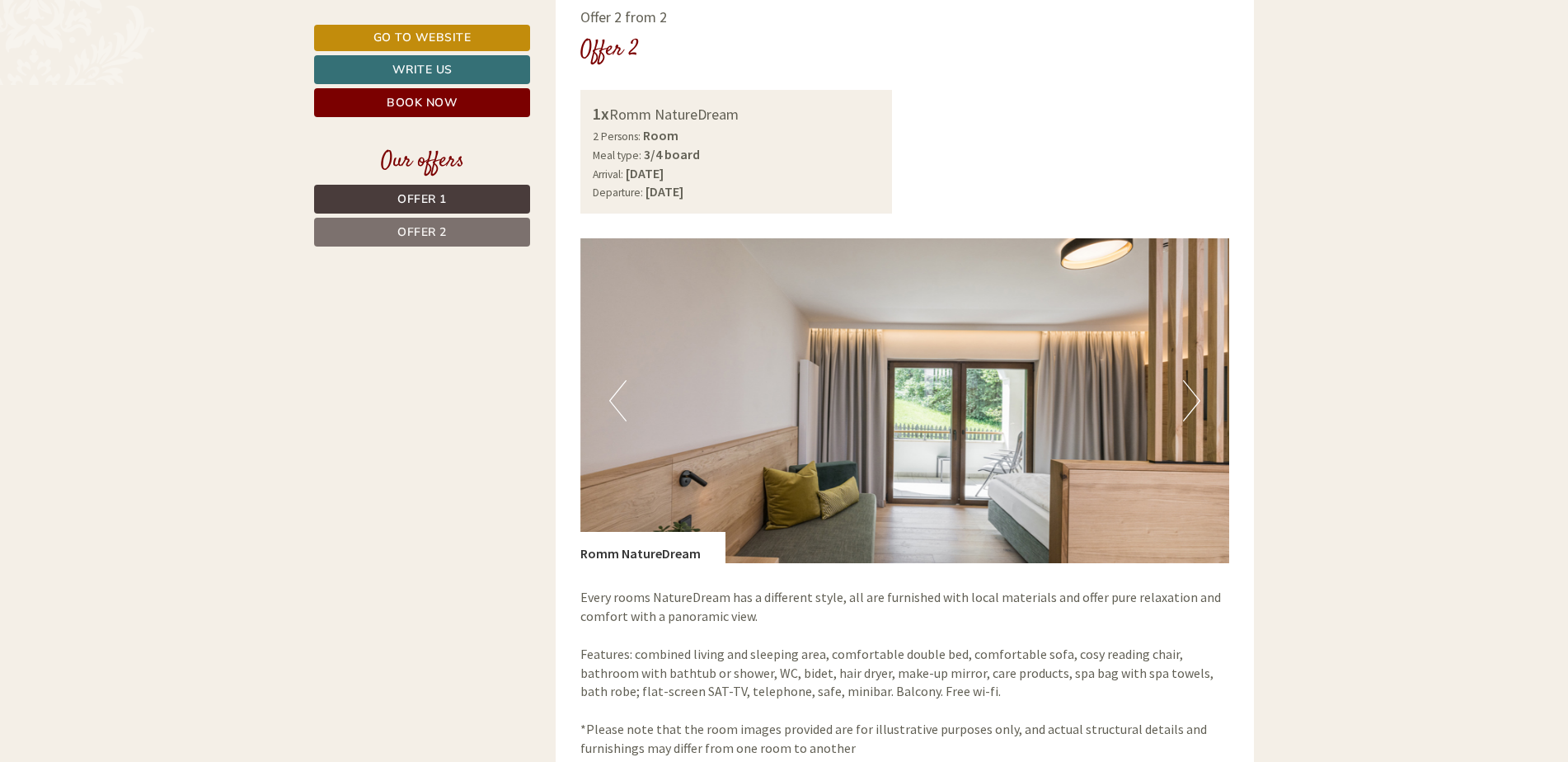
click at [1185, 405] on button "Next" at bounding box center [1191, 401] width 17 height 41
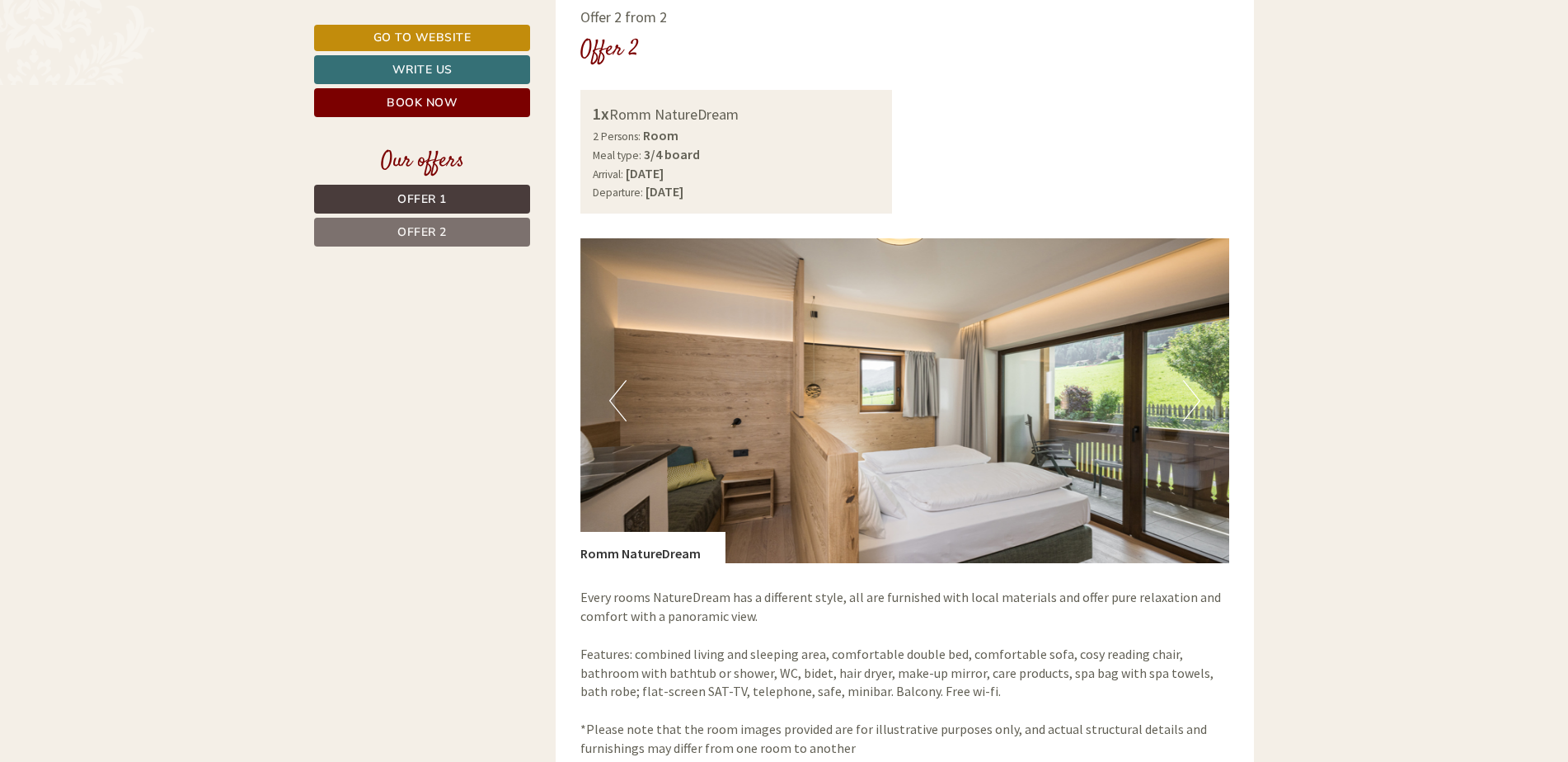
click at [1185, 405] on button "Next" at bounding box center [1191, 401] width 17 height 41
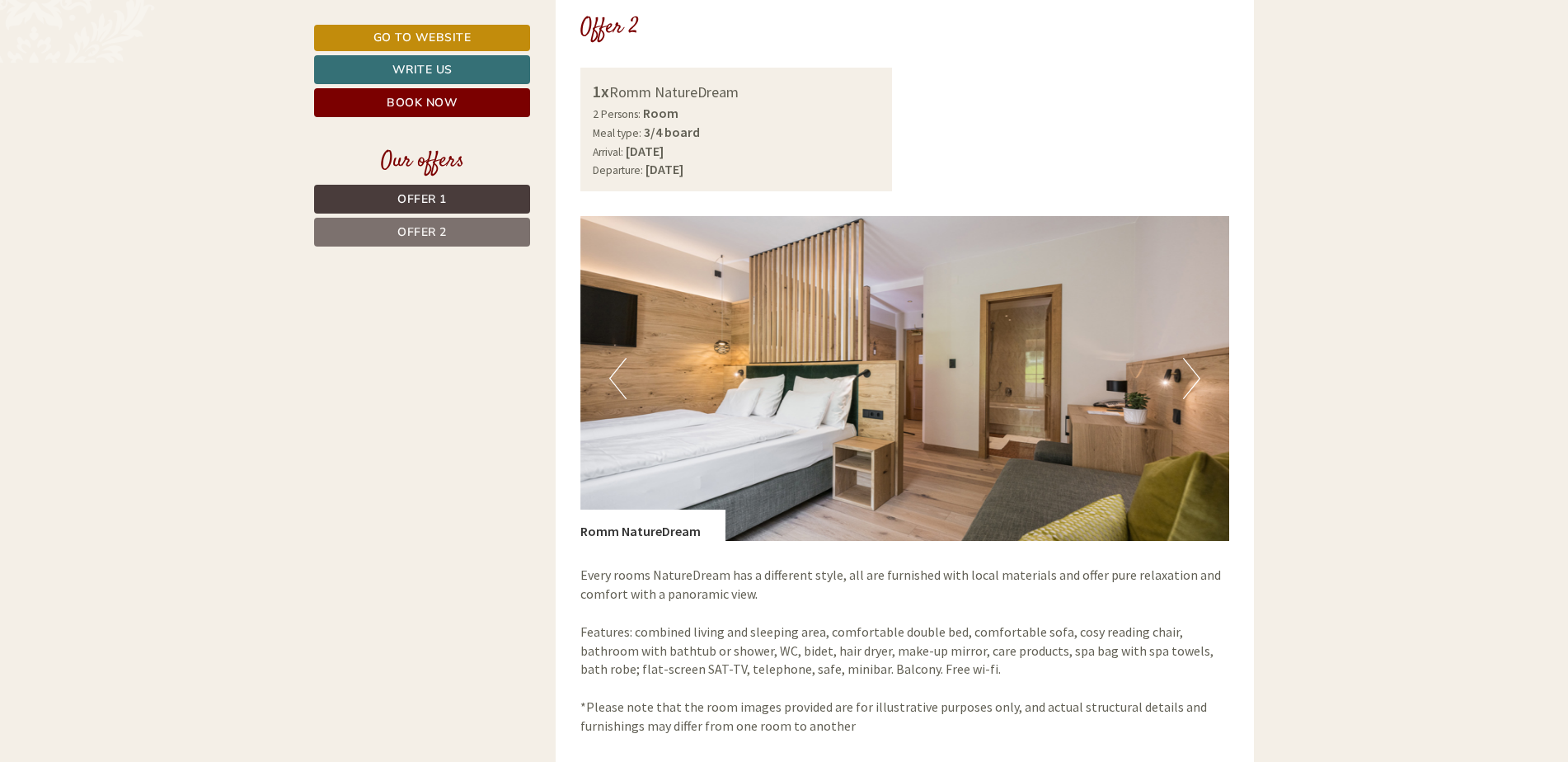
scroll to position [2144, 0]
